Goal: Task Accomplishment & Management: Use online tool/utility

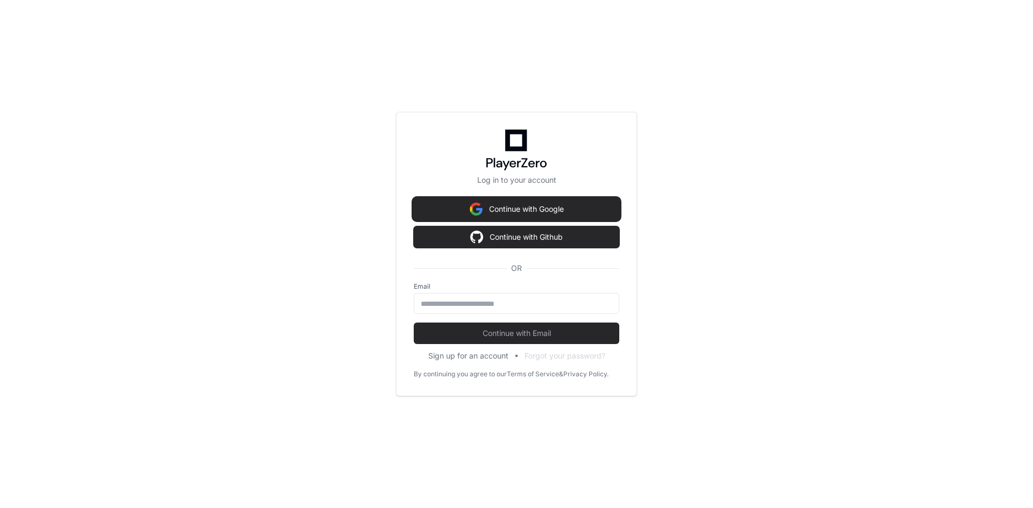
click at [529, 207] on button "Continue with Google" at bounding box center [516, 209] width 205 height 22
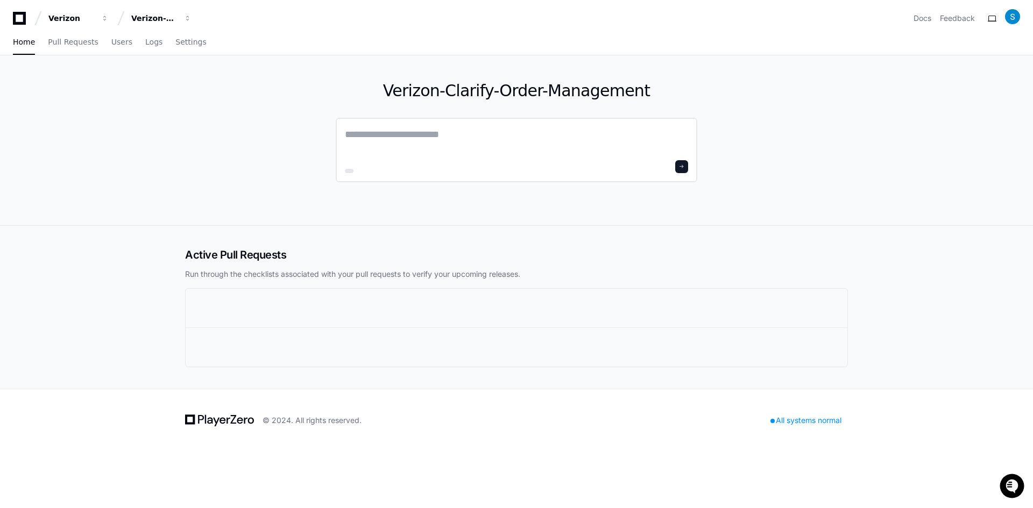
drag, startPoint x: 348, startPoint y: 171, endPoint x: 459, endPoint y: 173, distance: 110.8
click at [459, 173] on div at bounding box center [516, 166] width 343 height 13
click at [681, 166] on span at bounding box center [681, 166] width 5 height 5
click at [147, 41] on span "Logs" at bounding box center [153, 42] width 17 height 6
